Goal: Information Seeking & Learning: Find specific fact

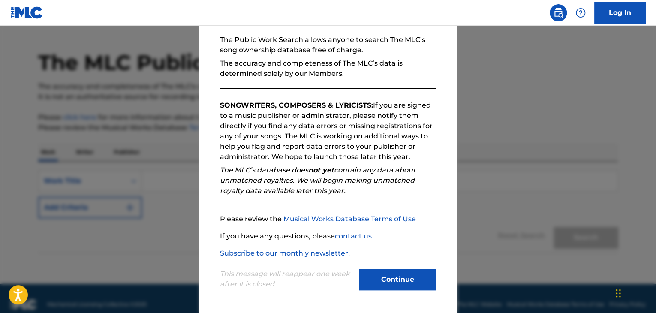
scroll to position [33, 0]
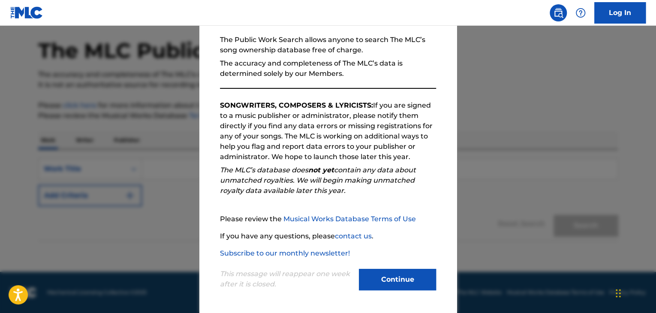
click at [390, 280] on button "Continue" at bounding box center [397, 279] width 77 height 21
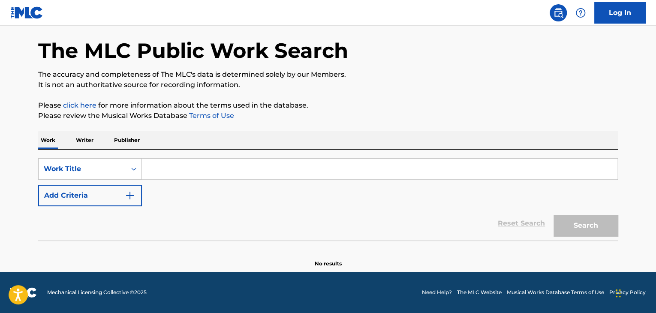
click at [227, 173] on input "Search Form" at bounding box center [380, 169] width 476 height 21
paste input "Clumsy"
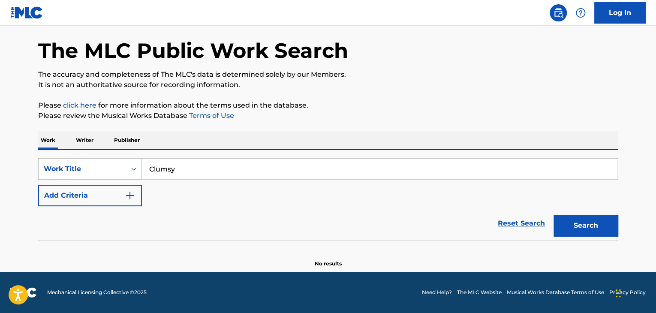
click at [120, 200] on button "Add Criteria" at bounding box center [90, 195] width 104 height 21
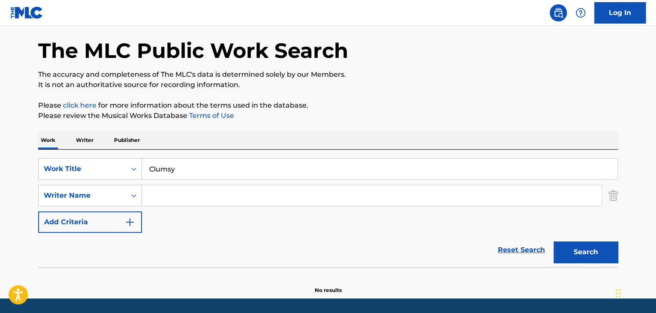
click at [182, 192] on input "Search Form" at bounding box center [372, 195] width 460 height 21
click at [185, 174] on input "Clumsy" at bounding box center [380, 169] width 476 height 21
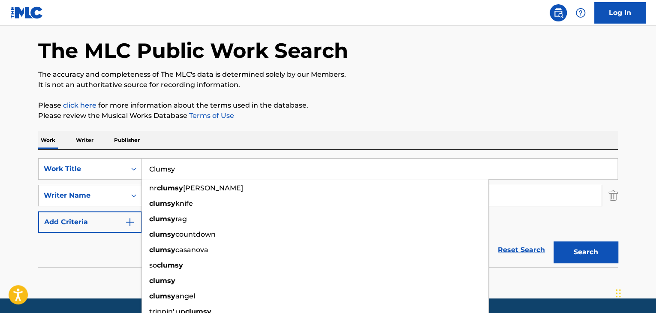
type input "Clumsy"
click at [532, 191] on input "Search Form" at bounding box center [372, 195] width 460 height 21
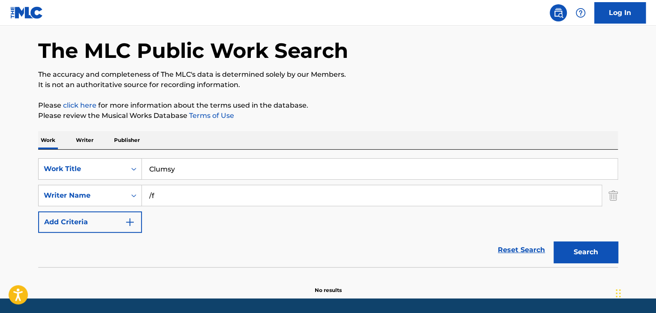
type input "/"
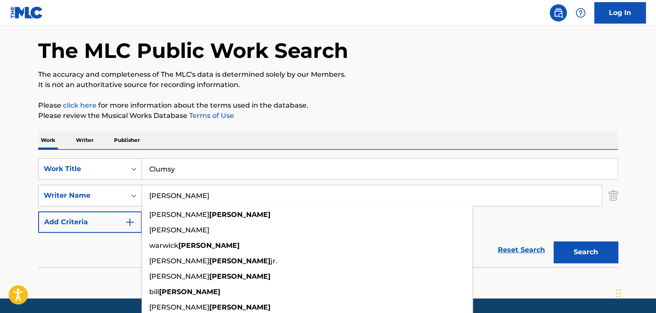
type input "[PERSON_NAME]"
click at [554, 242] on button "Search" at bounding box center [586, 252] width 64 height 21
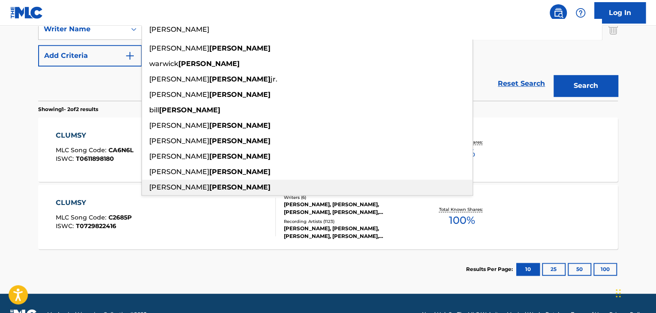
scroll to position [178, 0]
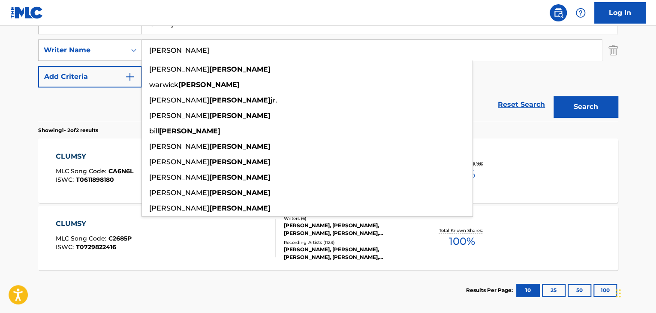
click at [30, 193] on div "The MLC Public Work Search The accuracy and completeness of The MLC's data is d…" at bounding box center [328, 90] width 601 height 442
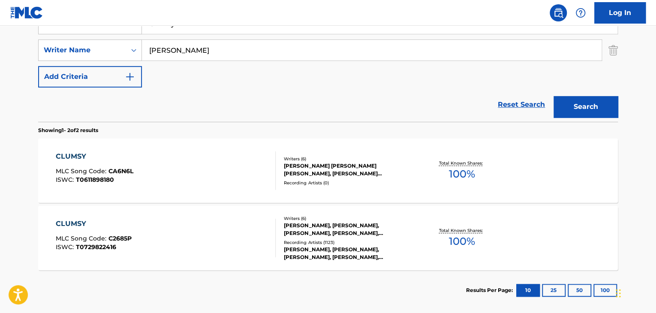
click at [76, 230] on div "CLUMSY MLC Song Code : C2685P ISWC : T0729822416" at bounding box center [94, 238] width 76 height 39
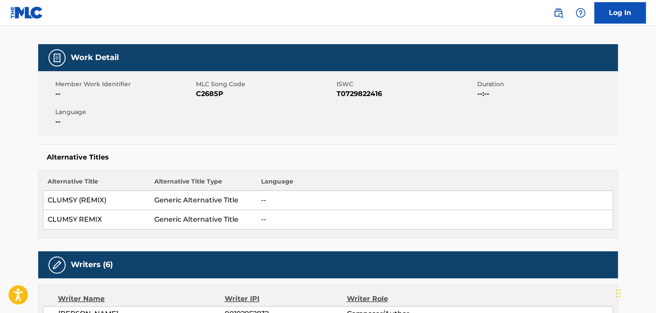
scroll to position [129, 0]
